Goal: Transaction & Acquisition: Book appointment/travel/reservation

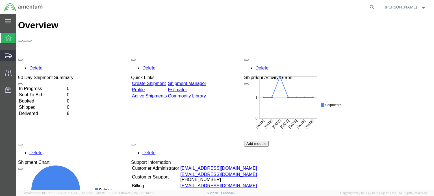
click at [0, 0] on span "Shipment Manager" at bounding box center [0, 0] width 0 height 0
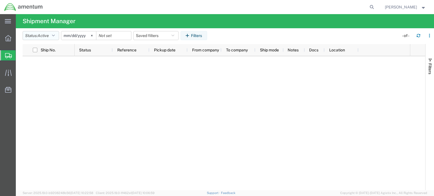
click at [55, 34] on icon "button" at bounding box center [53, 36] width 3 height 4
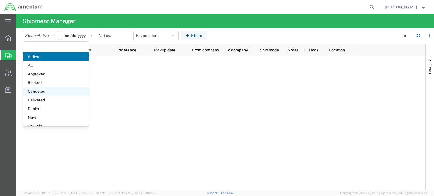
click at [51, 92] on span "Canceled" at bounding box center [56, 91] width 66 height 9
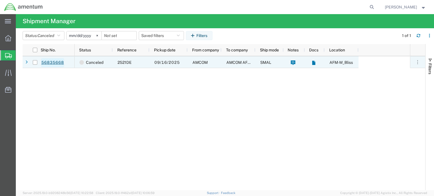
click at [48, 65] on link "56835668" at bounding box center [52, 62] width 23 height 9
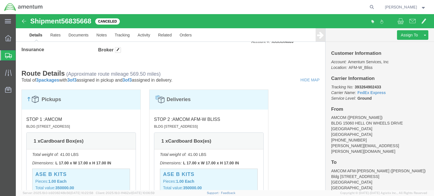
scroll to position [312, 0]
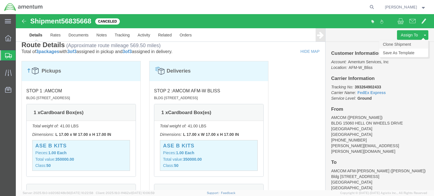
click link "Clone Shipment"
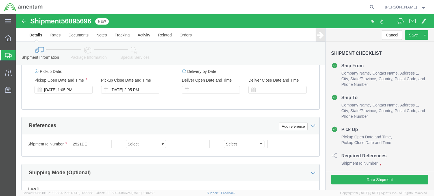
select select
drag, startPoint x: 82, startPoint y: 115, endPoint x: 45, endPoint y: 116, distance: 37.0
click div "Contact Name [PERSON_NAME]"
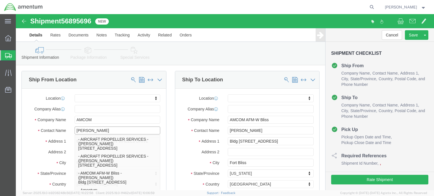
type input "[PERSON_NAME]"
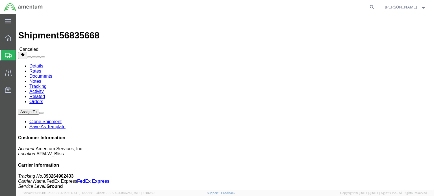
click link "Clone Shipment"
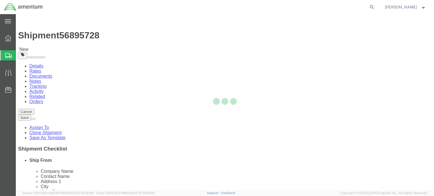
select select
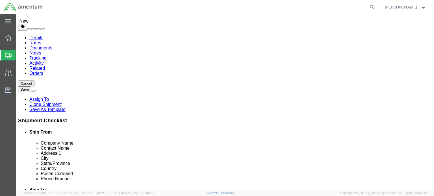
scroll to position [149, 0]
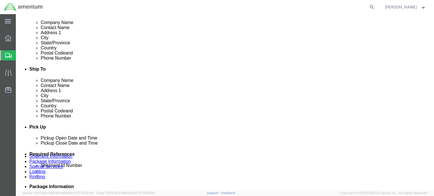
click div
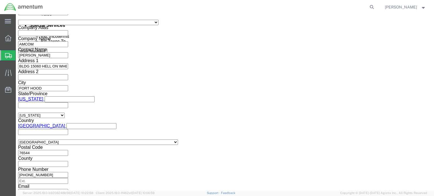
click button "Apply"
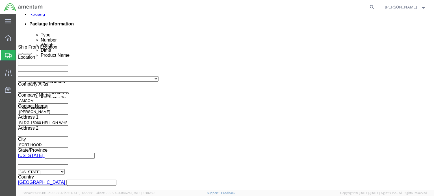
click button "Continue"
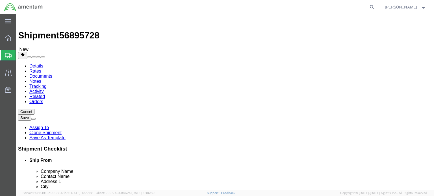
scroll to position [169, 0]
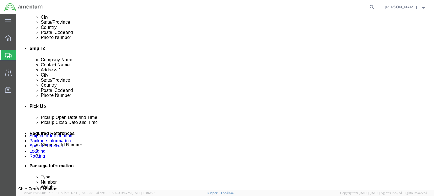
click button "Rate Shipment"
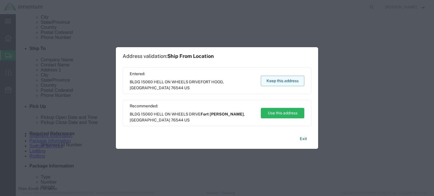
click at [274, 83] on button "Keep this address" at bounding box center [282, 81] width 43 height 10
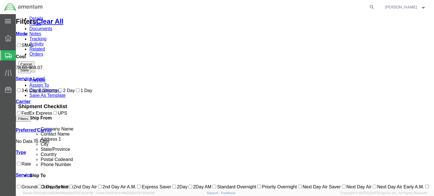
scroll to position [0, 0]
